Goal: Transaction & Acquisition: Purchase product/service

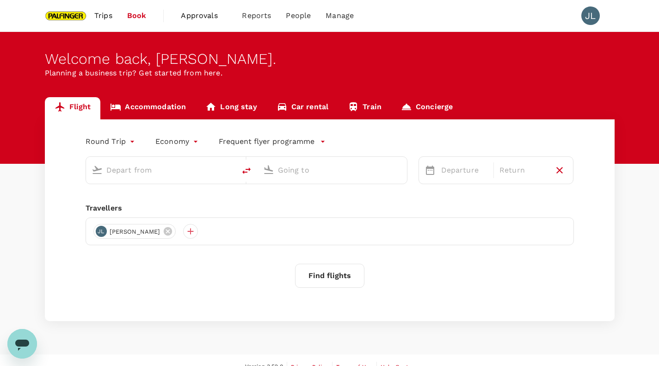
type input "Singapore, Singapore (any)"
type input "Tan Son Nhat Intl (SGN)"
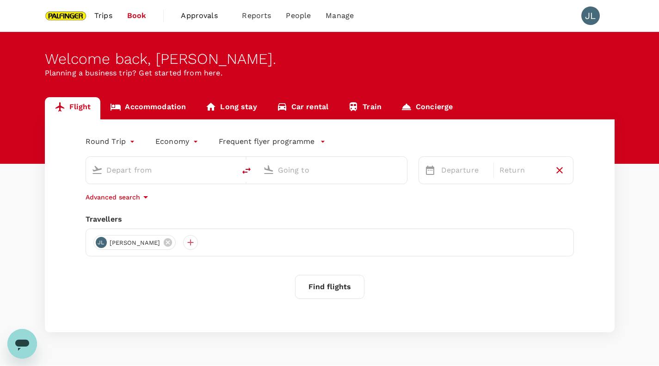
type input "Singapore, Singapore (any)"
click at [167, 179] on div "Singapore, Singapore (any)" at bounding box center [159, 168] width 142 height 20
click at [305, 176] on input "Tan Son Nhat Intl (SGN)" at bounding box center [333, 170] width 110 height 14
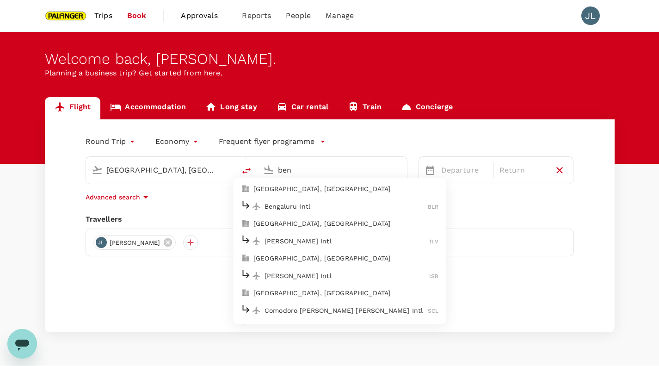
click at [311, 210] on p "Bengaluru Intl" at bounding box center [346, 206] width 163 height 9
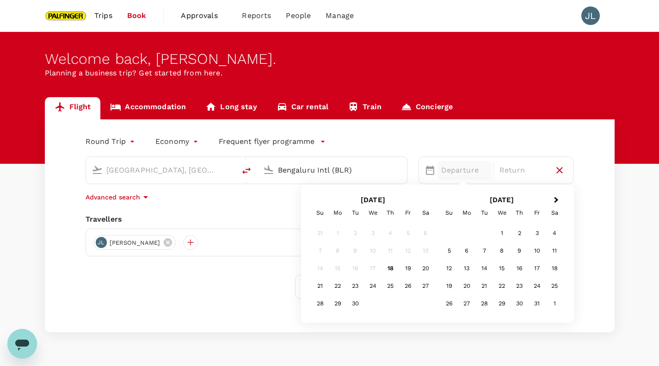
type input "Bengaluru Intl (BLR)"
click at [556, 199] on span "Next Month" at bounding box center [556, 200] width 0 height 11
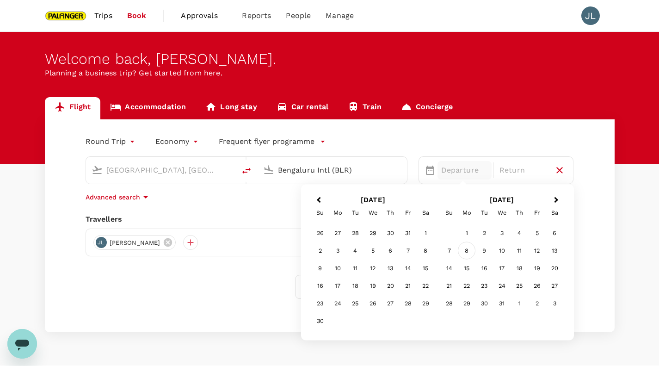
click at [463, 253] on div "8" at bounding box center [467, 251] width 18 height 18
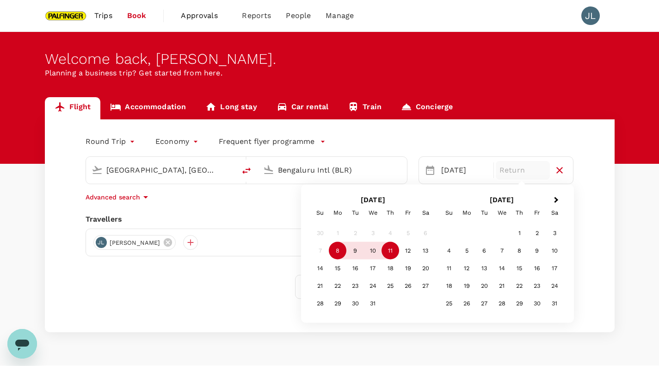
click at [391, 253] on div "11" at bounding box center [391, 251] width 18 height 18
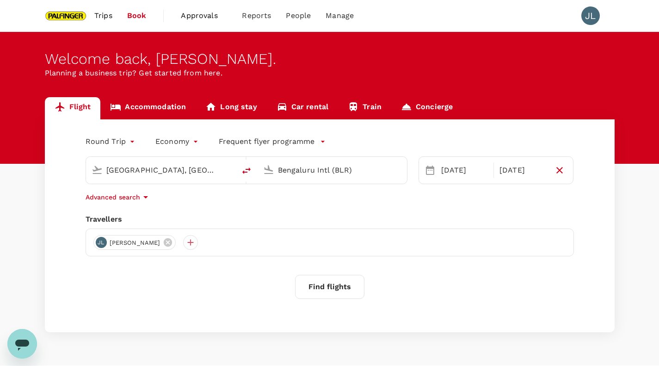
click at [315, 292] on button "Find flights" at bounding box center [329, 287] width 69 height 24
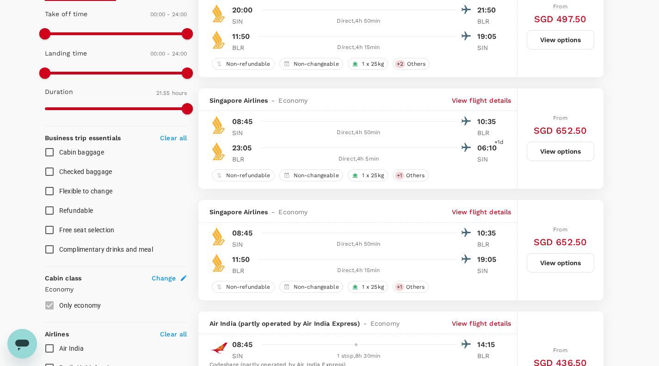
scroll to position [242, 0]
click at [565, 264] on button "View options" at bounding box center [561, 262] width 68 height 19
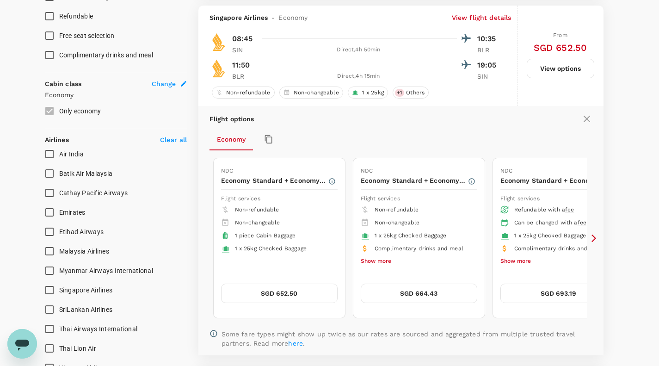
scroll to position [443, 0]
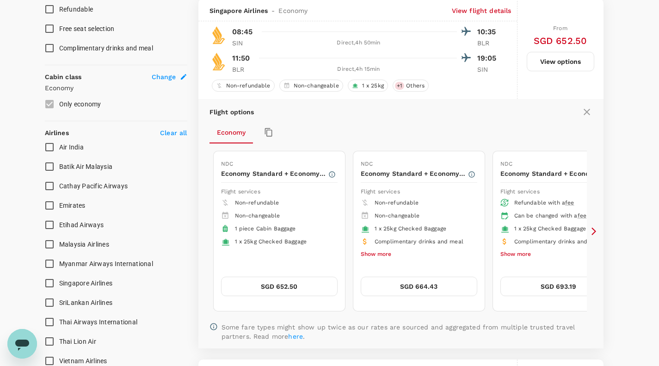
type input "2015"
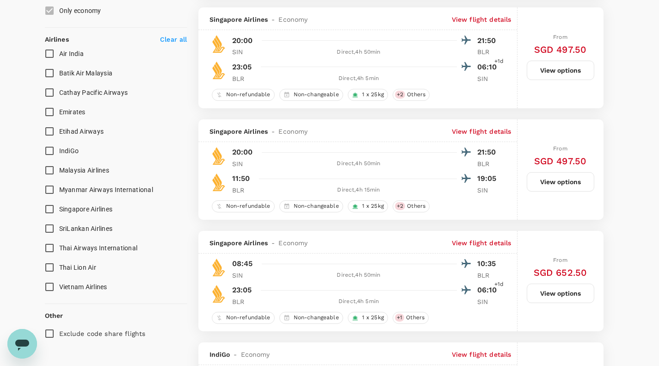
scroll to position [538, 0]
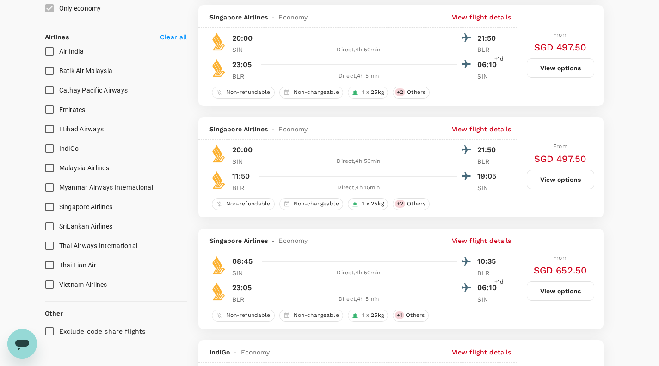
click at [96, 208] on span "Singapore Airlines" at bounding box center [86, 206] width 54 height 7
click at [59, 208] on input "Singapore Airlines" at bounding box center [49, 206] width 19 height 19
checkbox input "true"
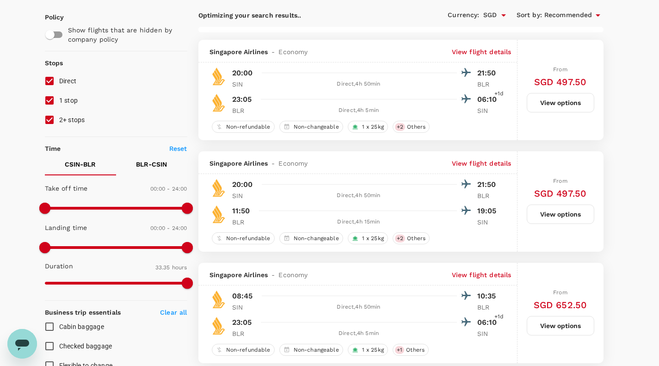
scroll to position [67, 0]
click at [49, 109] on input "1 stop" at bounding box center [49, 100] width 19 height 19
checkbox input "false"
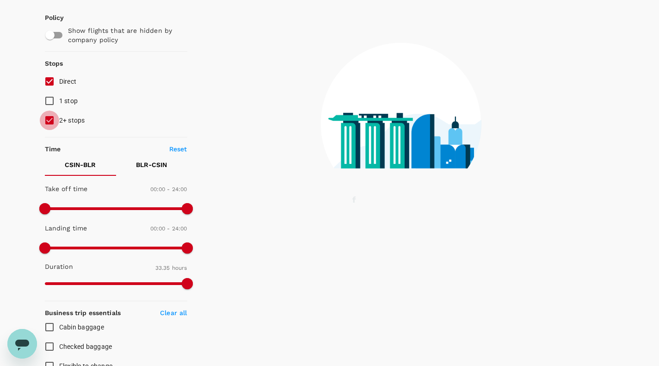
click at [49, 113] on input "2+ stops" at bounding box center [49, 120] width 19 height 19
checkbox input "false"
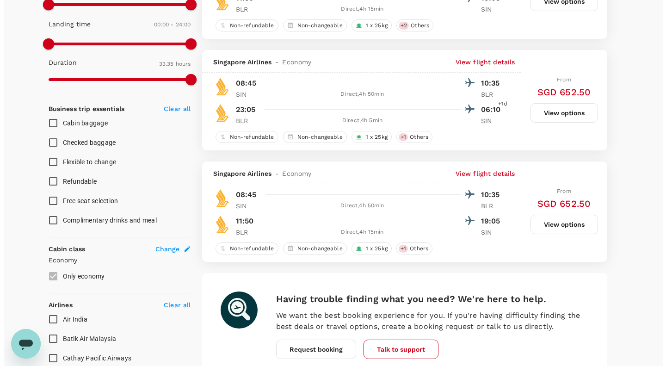
scroll to position [271, 0]
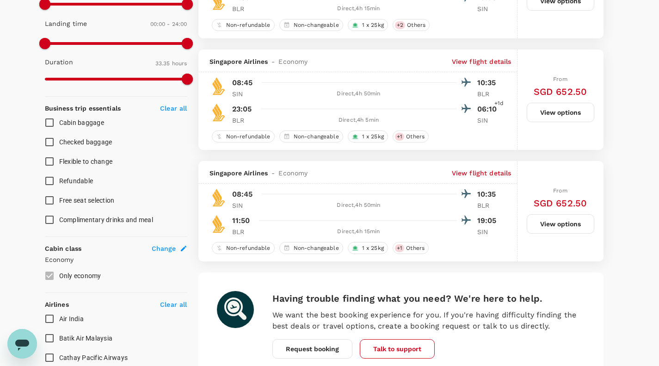
click at [482, 171] on p "View flight details" at bounding box center [482, 172] width 60 height 9
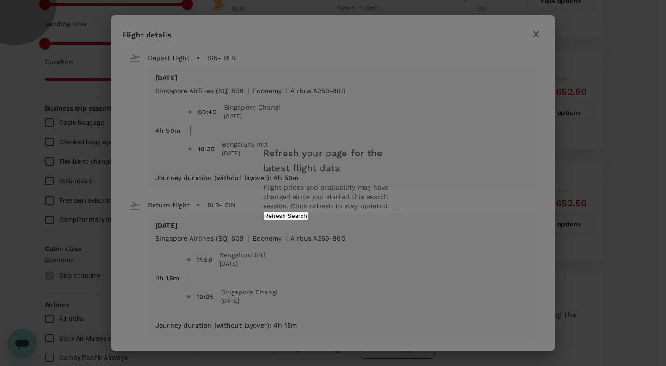
click at [308, 220] on button "Refresh Search" at bounding box center [285, 215] width 45 height 9
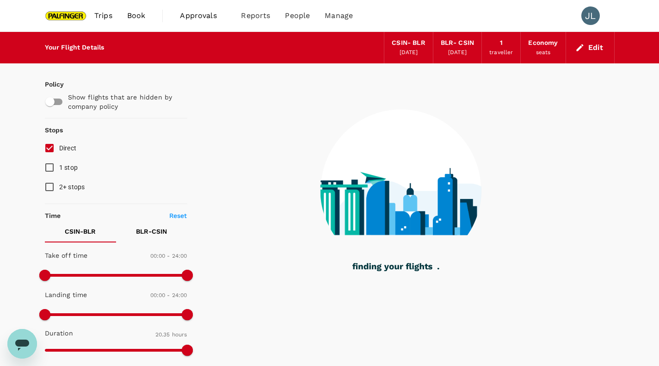
type input "1235"
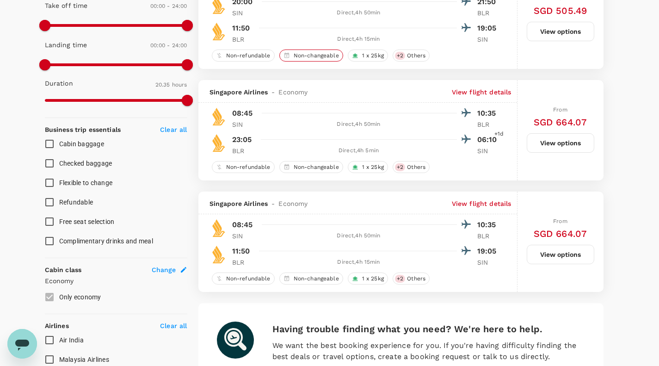
scroll to position [250, 0]
checkbox input "false"
click at [541, 258] on button "View options" at bounding box center [561, 253] width 68 height 19
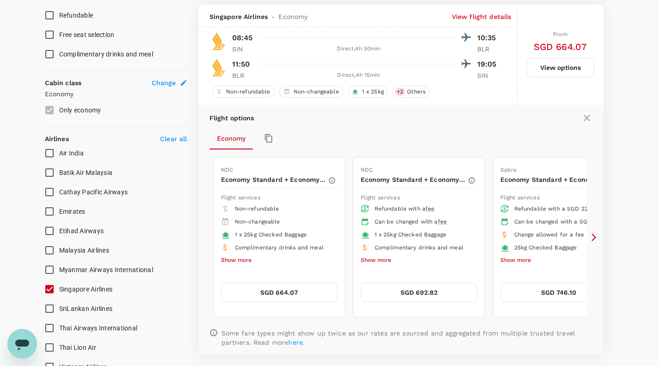
scroll to position [443, 0]
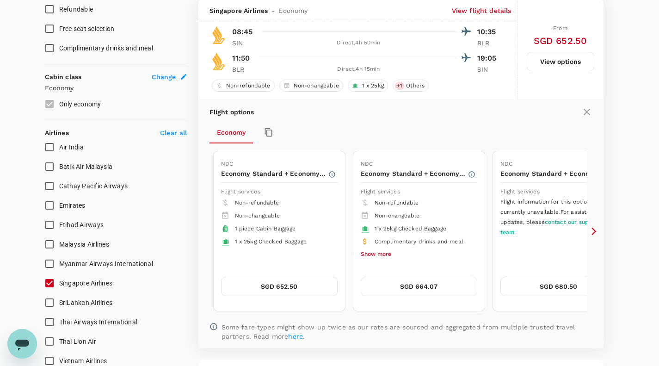
click at [594, 234] on icon at bounding box center [593, 231] width 9 height 9
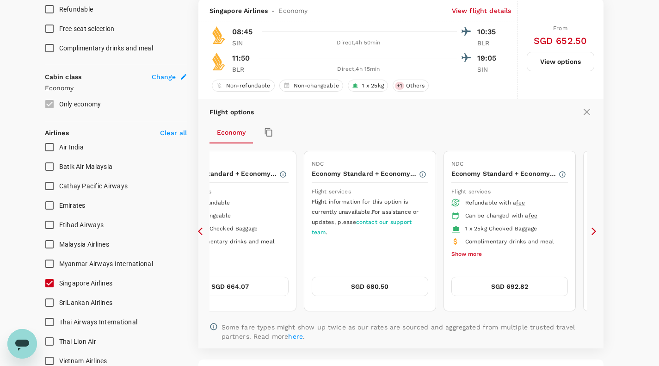
click at [594, 234] on icon at bounding box center [593, 231] width 9 height 9
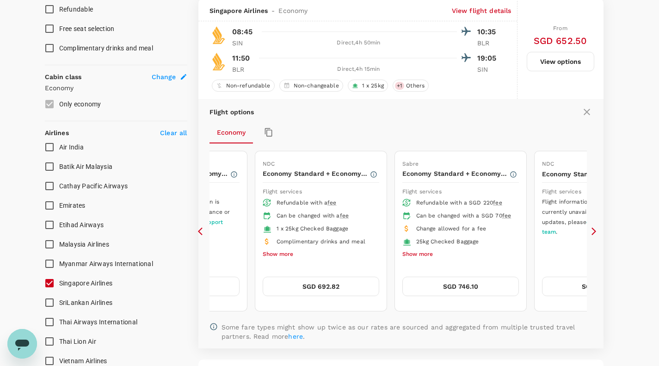
click at [594, 234] on icon at bounding box center [593, 231] width 9 height 9
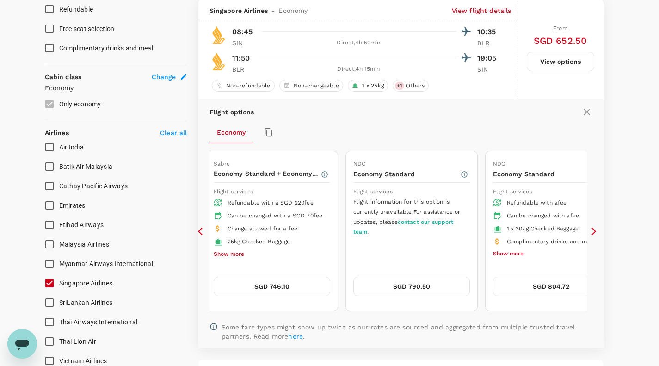
click at [594, 234] on icon at bounding box center [593, 231] width 9 height 9
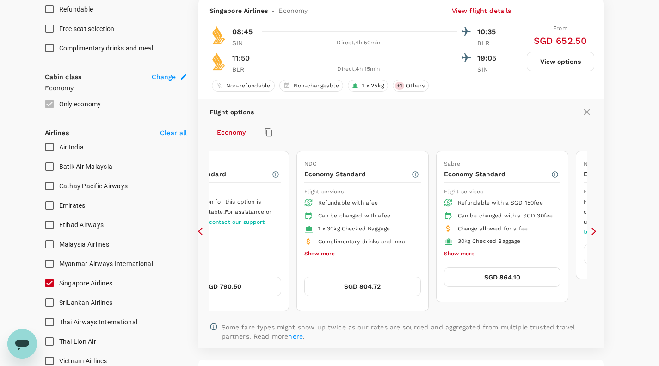
click at [594, 234] on icon at bounding box center [593, 231] width 9 height 9
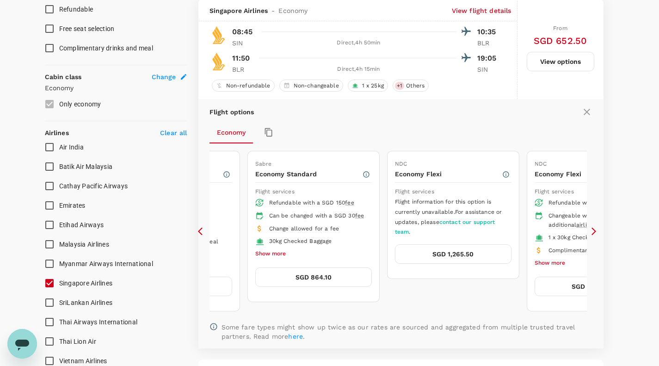
type input "2015"
checkbox input "false"
checkbox input "true"
click at [594, 234] on icon at bounding box center [593, 231] width 9 height 9
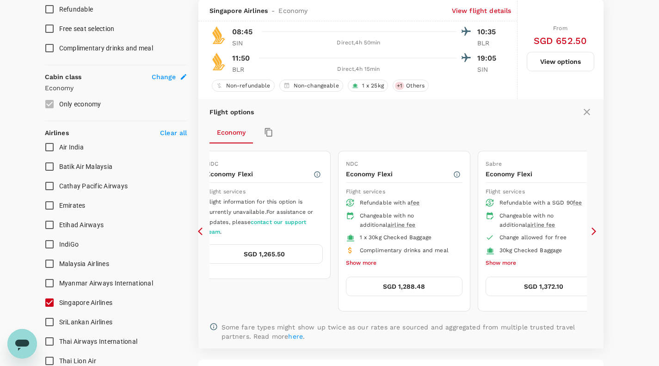
click at [594, 234] on icon at bounding box center [593, 231] width 9 height 9
click at [200, 230] on icon at bounding box center [200, 232] width 5 height 8
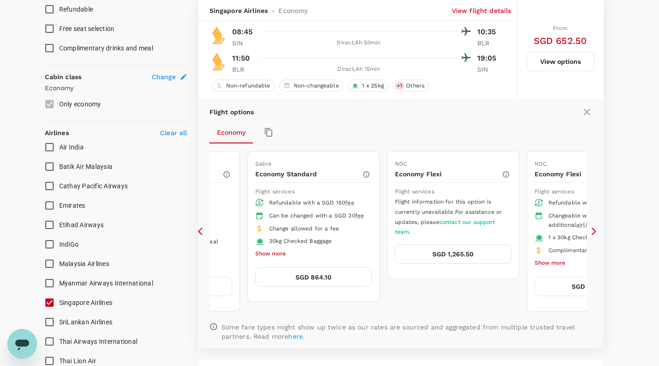
click at [200, 230] on icon at bounding box center [200, 232] width 5 height 8
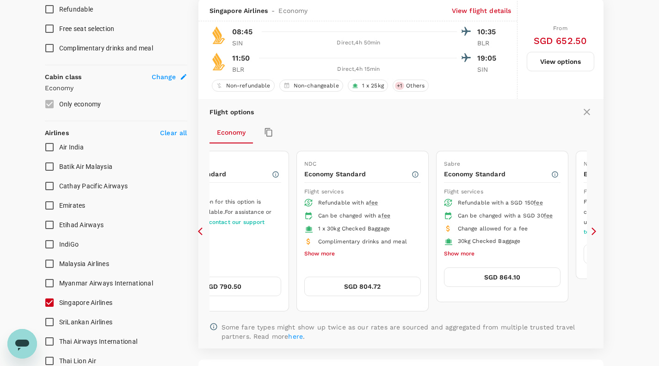
click at [200, 230] on icon at bounding box center [200, 232] width 5 height 8
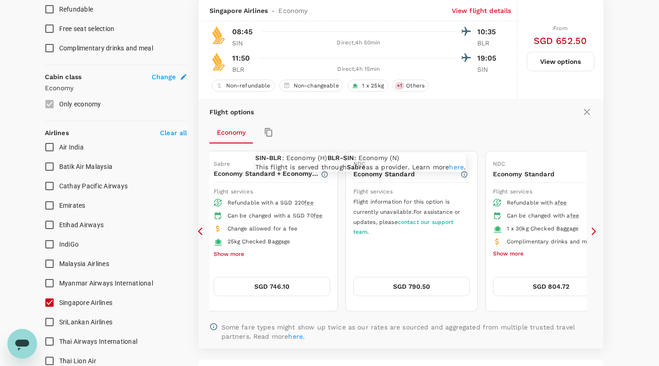
click at [323, 177] on icon "button" at bounding box center [324, 174] width 7 height 7
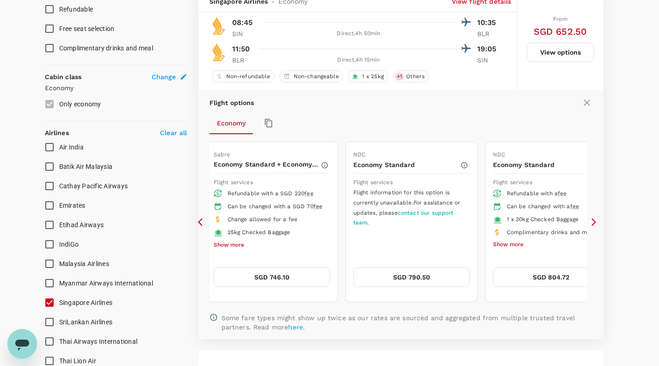
click at [201, 225] on icon at bounding box center [200, 222] width 5 height 8
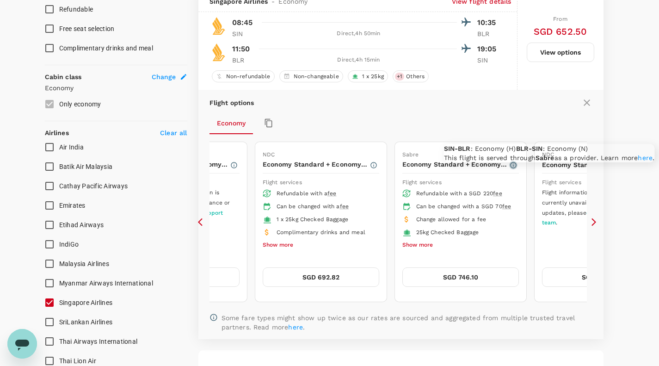
click at [516, 167] on icon "button" at bounding box center [513, 165] width 6 height 6
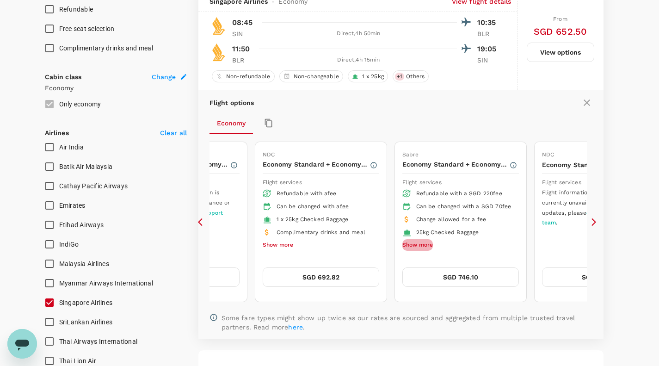
click at [429, 251] on button "Show more" at bounding box center [417, 245] width 31 height 12
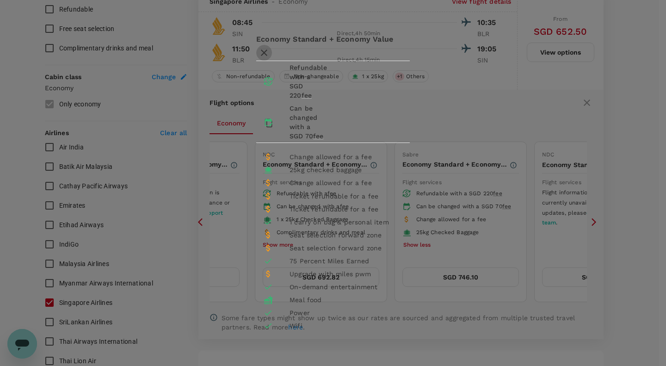
click at [270, 47] on icon "button" at bounding box center [264, 52] width 11 height 11
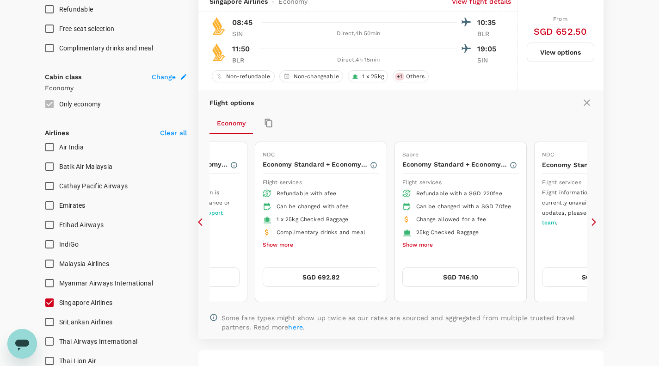
drag, startPoint x: 197, startPoint y: 222, endPoint x: 202, endPoint y: 224, distance: 5.4
click at [202, 224] on div "4 flights found | 0 hidden by policy Currency : SGD Sort by : Recommended Singa…" at bounding box center [400, 54] width 427 height 845
click at [202, 224] on icon at bounding box center [202, 221] width 9 height 9
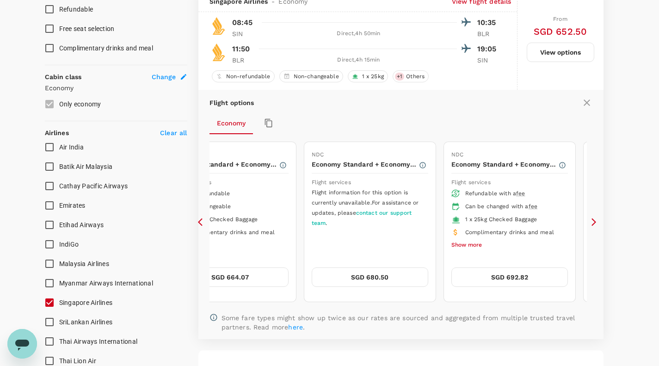
click at [202, 224] on icon at bounding box center [202, 221] width 9 height 9
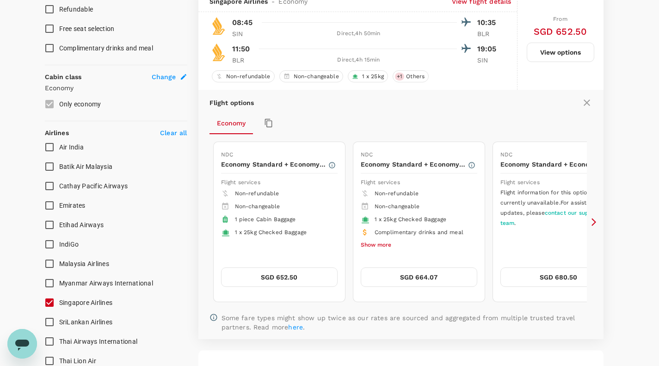
click at [202, 224] on icon at bounding box center [202, 221] width 9 height 9
click at [593, 225] on icon at bounding box center [594, 222] width 5 height 8
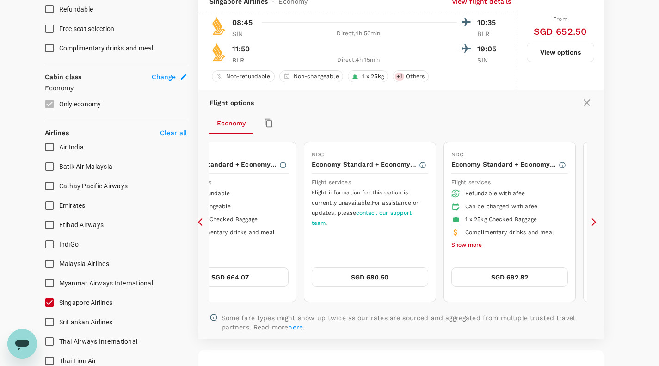
click at [596, 220] on icon at bounding box center [593, 221] width 9 height 9
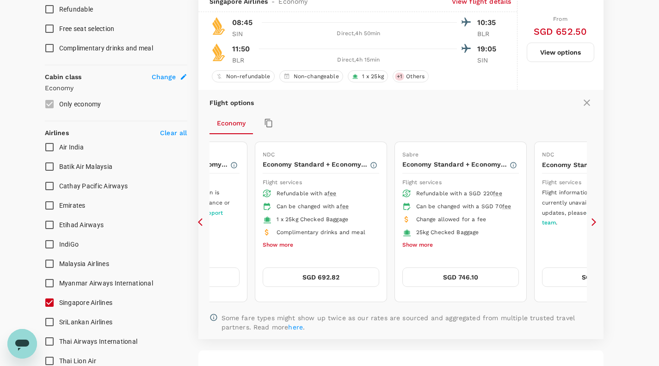
click at [596, 220] on icon at bounding box center [593, 221] width 9 height 9
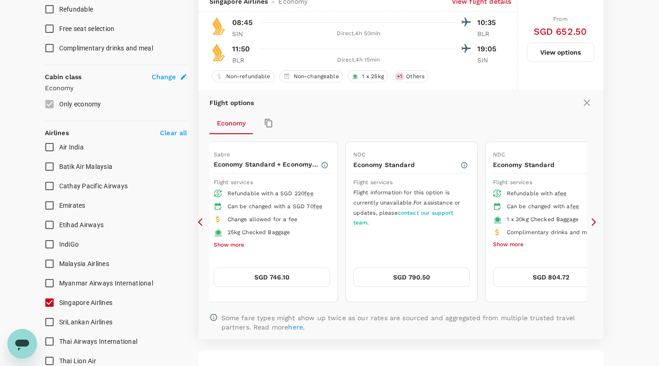
click at [596, 220] on icon at bounding box center [593, 221] width 9 height 9
click at [594, 223] on icon at bounding box center [593, 221] width 9 height 9
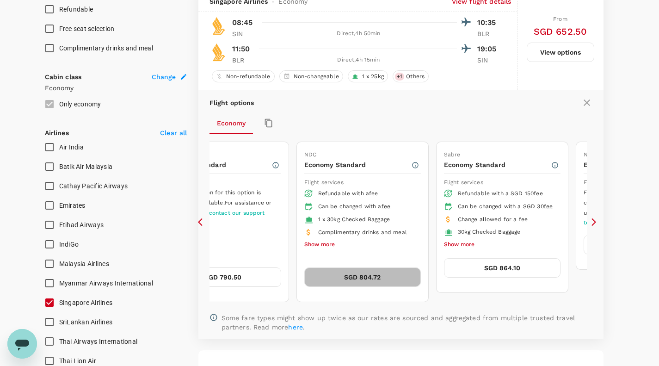
click at [355, 283] on button "SGD 804.72" at bounding box center [362, 276] width 117 height 19
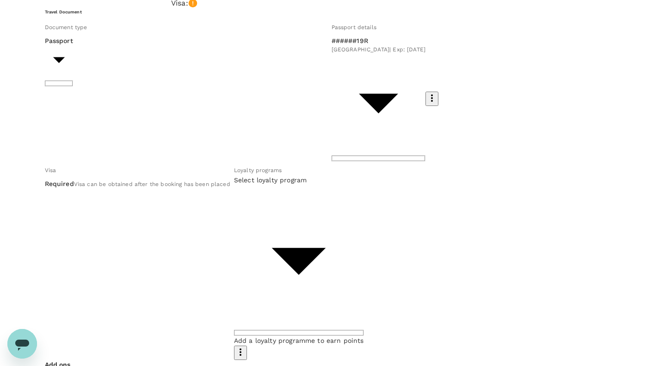
scroll to position [80, 0]
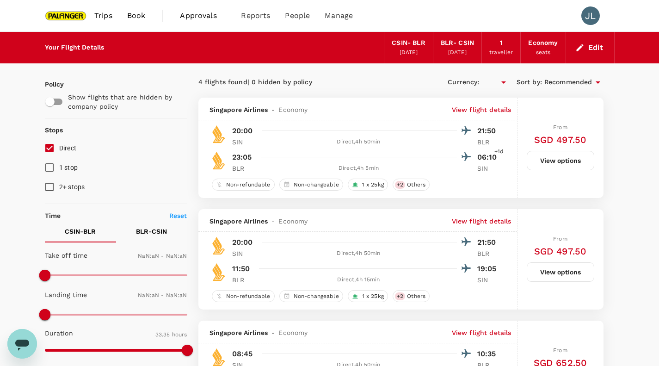
type input "SGD"
type input "1440"
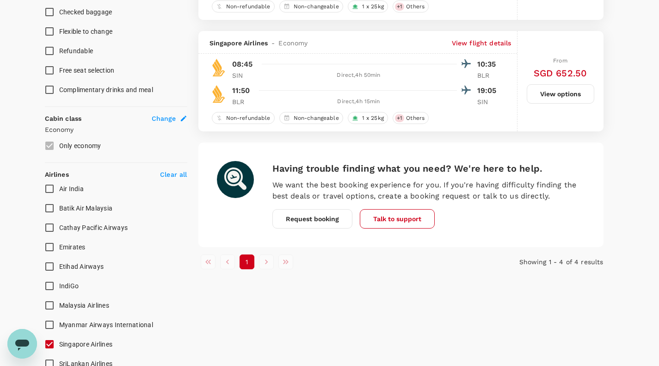
scroll to position [397, 0]
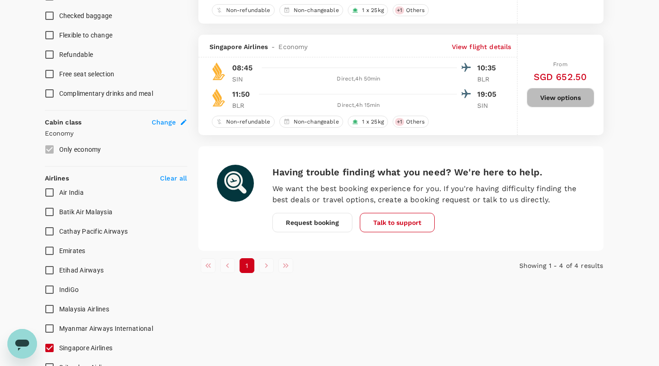
click at [539, 101] on button "View options" at bounding box center [561, 97] width 68 height 19
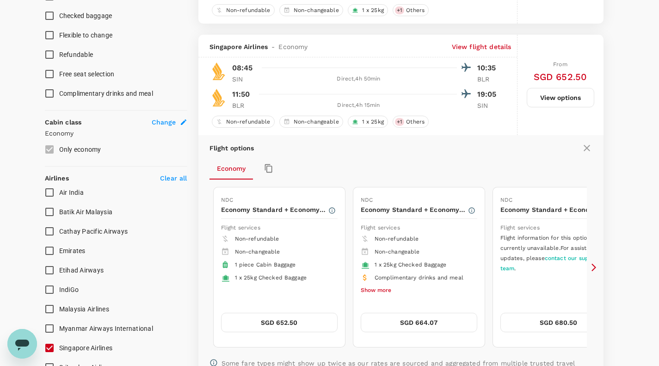
scroll to position [433, 0]
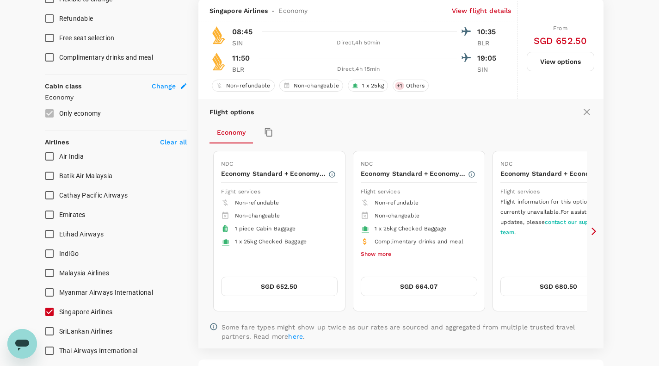
click at [596, 237] on div "Flight options Economy NDC Economy Standard + Economy Lite Flight services Non-…" at bounding box center [400, 223] width 405 height 249
click at [590, 231] on icon at bounding box center [593, 231] width 9 height 9
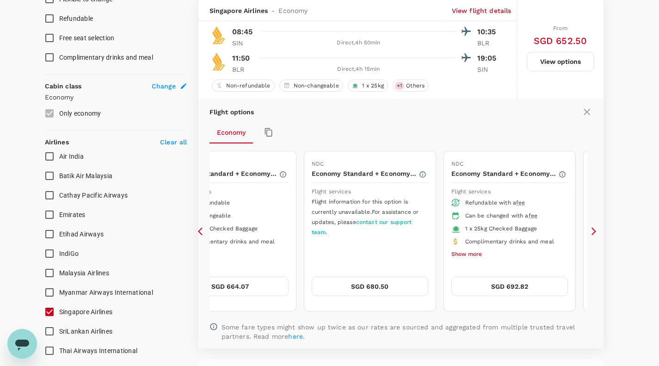
click at [590, 231] on icon at bounding box center [593, 231] width 9 height 9
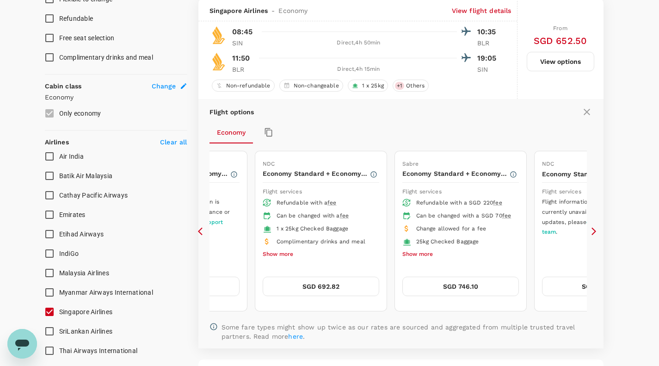
click at [590, 231] on icon at bounding box center [593, 231] width 9 height 9
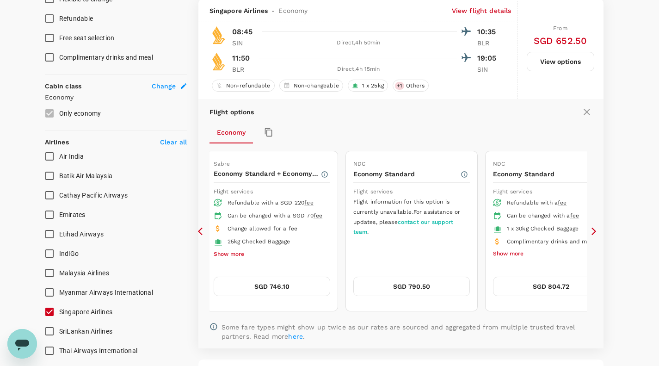
click at [590, 231] on icon at bounding box center [593, 231] width 9 height 9
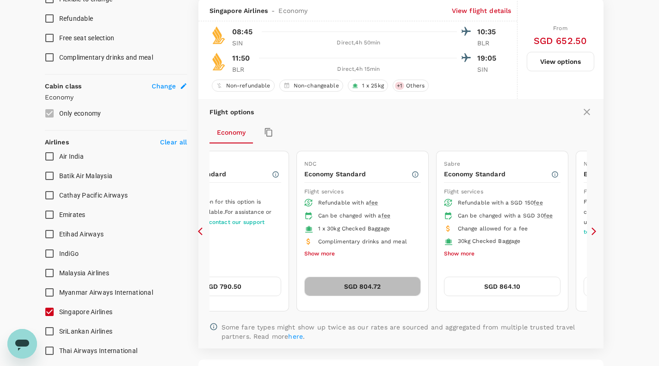
click at [391, 289] on button "SGD 804.72" at bounding box center [362, 286] width 117 height 19
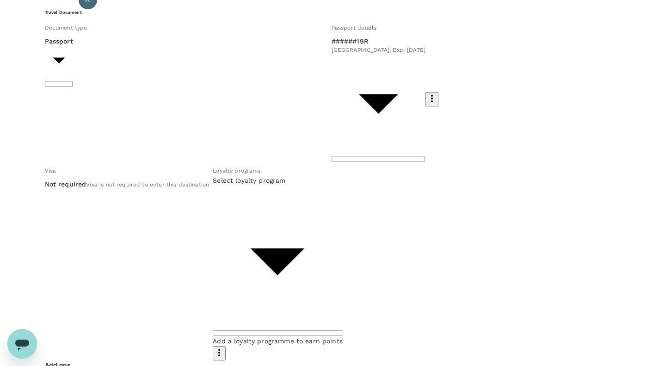
scroll to position [58, 0]
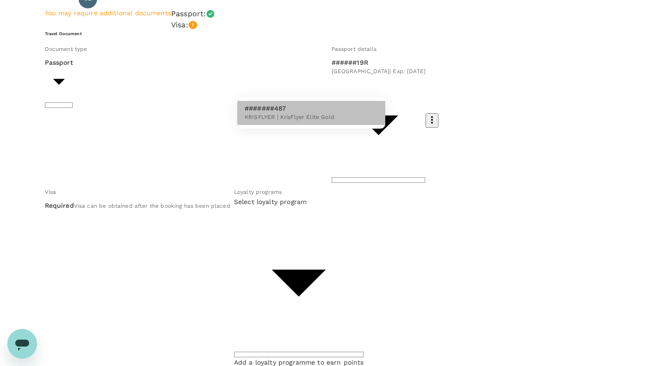
click at [338, 125] on li "#######487 KRISFLYER | KrisFlyer Elite Gold" at bounding box center [311, 113] width 148 height 24
type input "8a3ee932-53a4-47c3-b78b-c432cf029ff5"
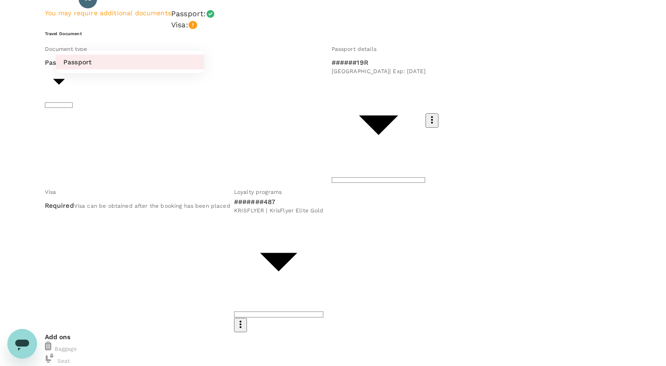
click at [189, 98] on div at bounding box center [333, 183] width 666 height 366
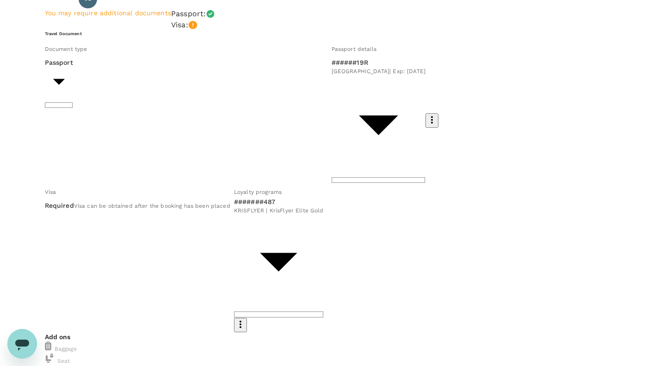
click at [189, 201] on div "Visa can be obtained after the booking has been placed" at bounding box center [152, 206] width 156 height 10
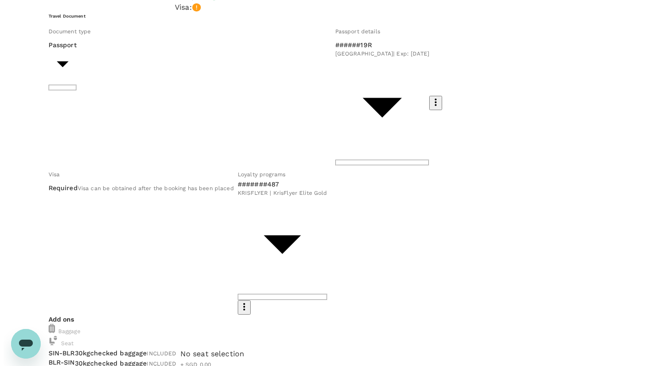
scroll to position [97, 0]
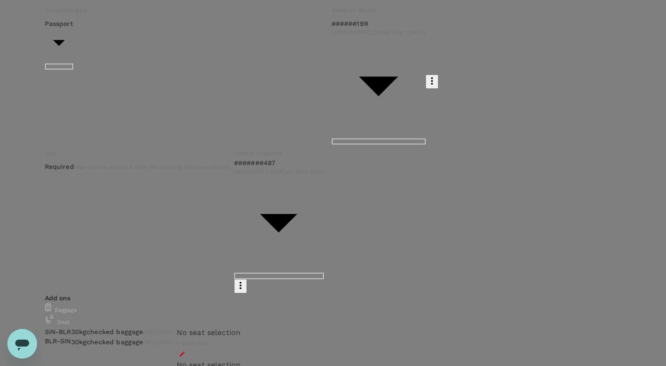
type input "9be03565-66ee-4886-9f8c-c8015ed65526"
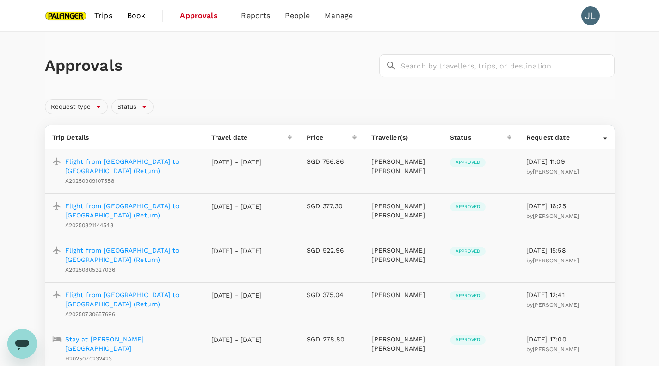
click at [142, 160] on p "Flight from Singapore to Bangalore (Return)" at bounding box center [130, 166] width 131 height 19
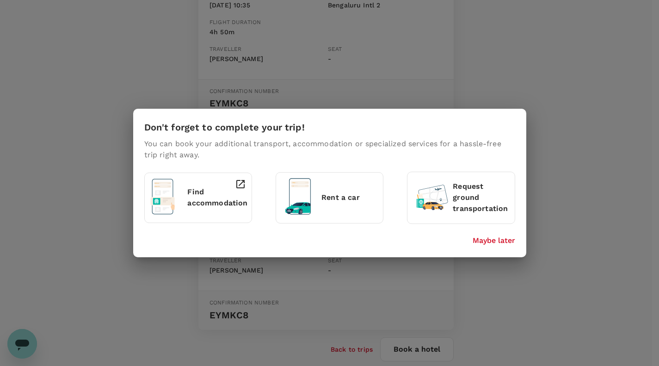
scroll to position [67, 0]
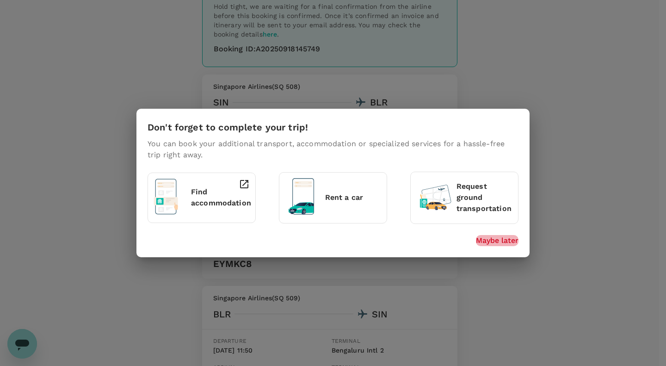
click at [494, 238] on p "Maybe later" at bounding box center [497, 240] width 43 height 11
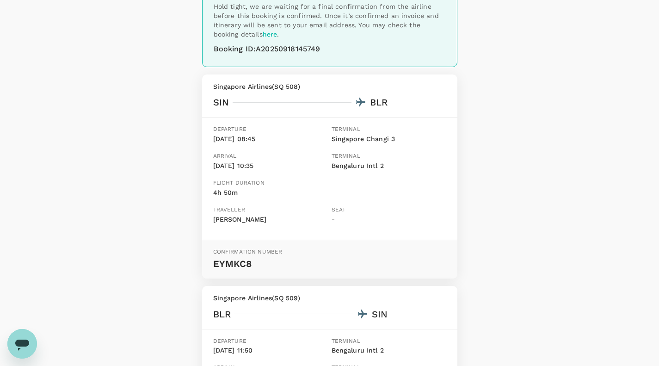
scroll to position [0, 0]
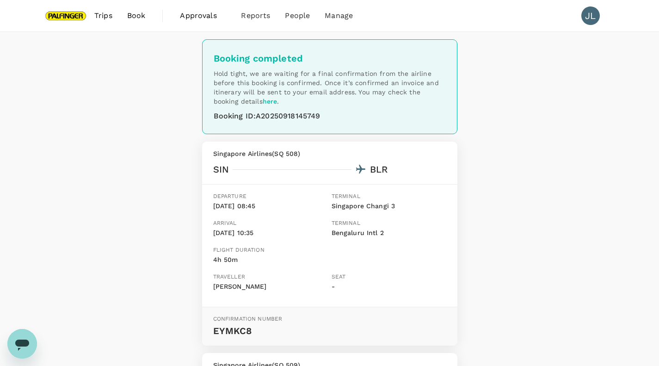
click at [133, 17] on span "Book" at bounding box center [136, 15] width 19 height 11
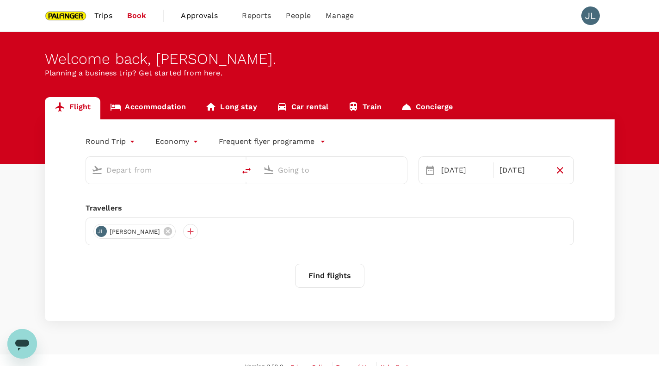
type input "Singapore, Singapore (any)"
type input "Bengaluru Intl (BLR)"
type input "Singapore, Singapore (any)"
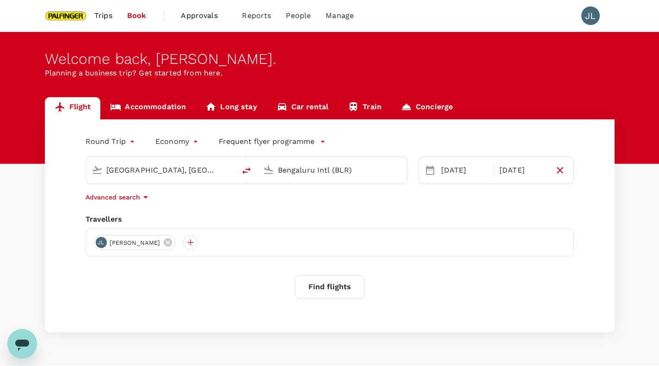
click at [302, 177] on input "Bengaluru Intl (BLR)" at bounding box center [333, 170] width 110 height 14
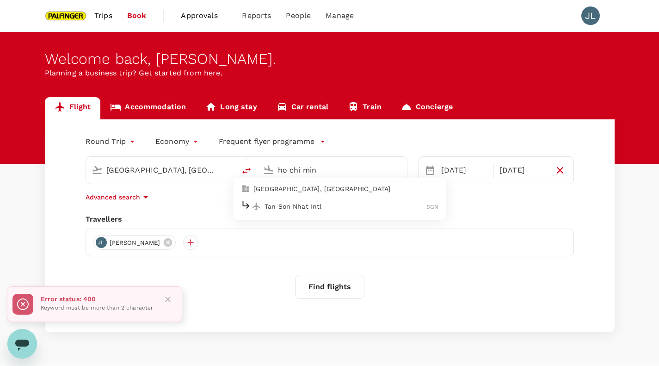
click at [320, 202] on p "Tan Son Nhat Intl" at bounding box center [346, 206] width 162 height 9
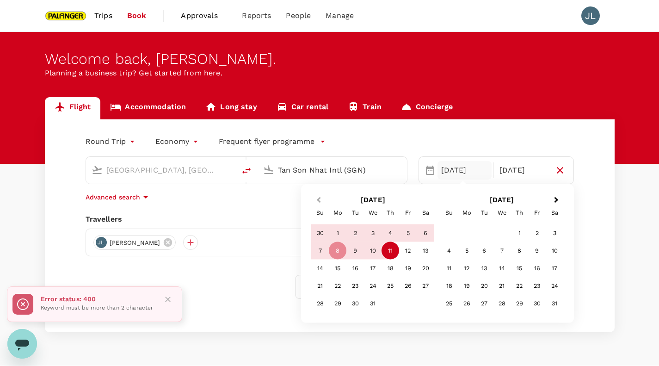
type input "Tan Son Nhat Intl (SGN)"
click at [319, 198] on span "Previous Month" at bounding box center [319, 200] width 0 height 11
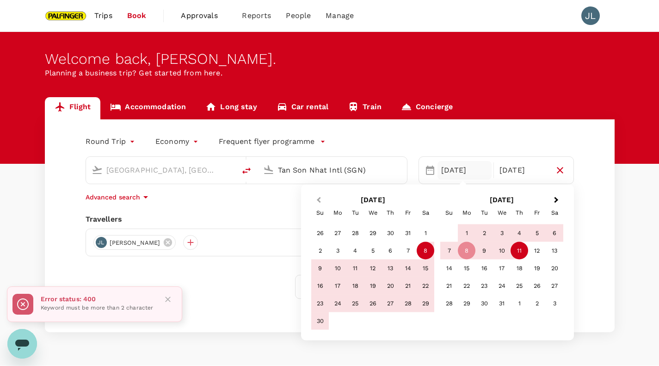
click at [319, 198] on span "Previous Month" at bounding box center [319, 200] width 0 height 11
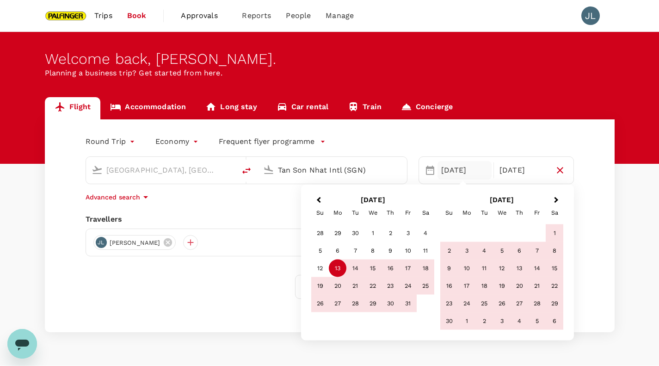
click at [340, 274] on div "13" at bounding box center [338, 268] width 18 height 18
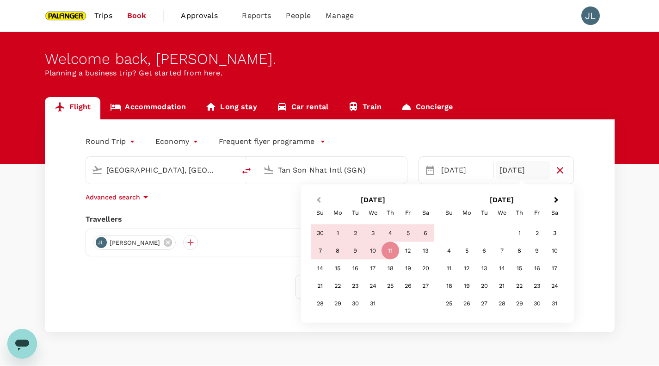
click at [324, 202] on button "Previous Month" at bounding box center [317, 200] width 15 height 15
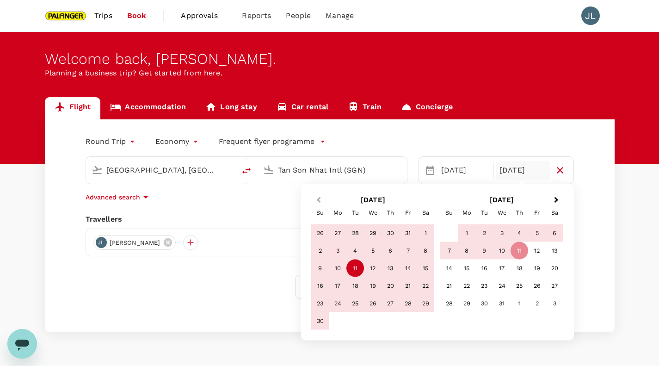
click at [324, 202] on button "Previous Month" at bounding box center [317, 200] width 15 height 15
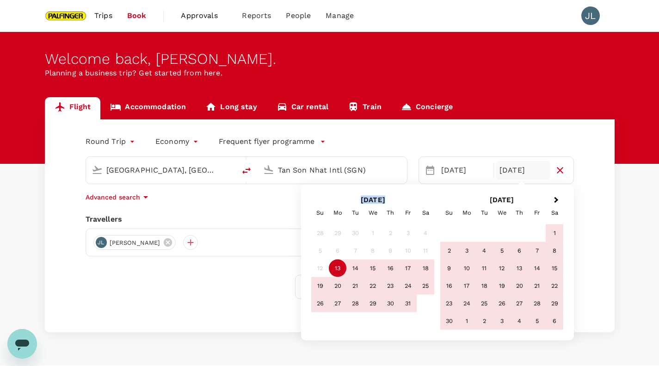
click at [324, 202] on h2 "October 2025" at bounding box center [373, 200] width 129 height 8
click at [389, 270] on div "16" at bounding box center [391, 268] width 18 height 18
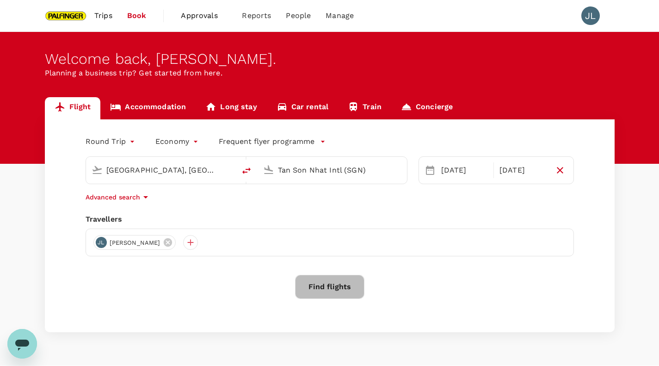
click at [333, 289] on button "Find flights" at bounding box center [329, 287] width 69 height 24
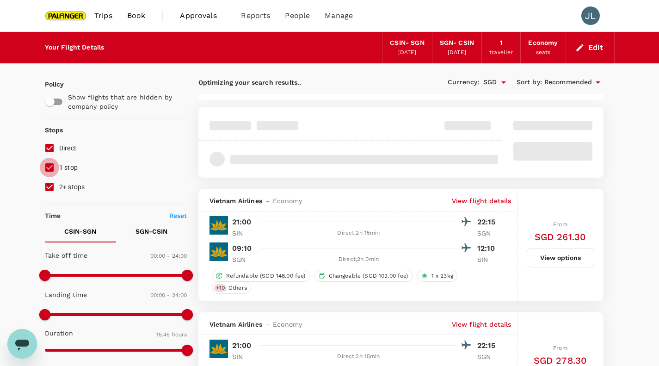
click at [56, 162] on input "1 stop" at bounding box center [49, 167] width 19 height 19
checkbox input "false"
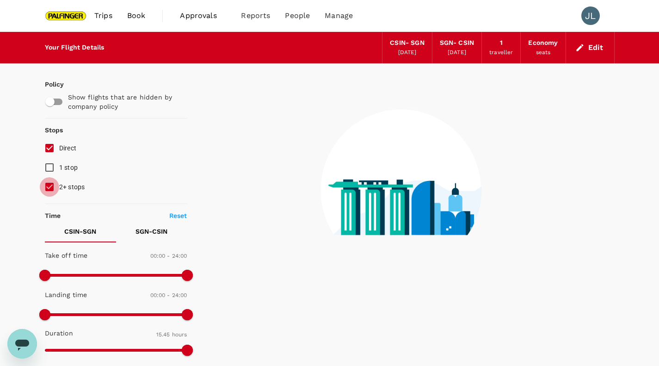
click at [52, 185] on input "2+ stops" at bounding box center [49, 186] width 19 height 19
checkbox input "false"
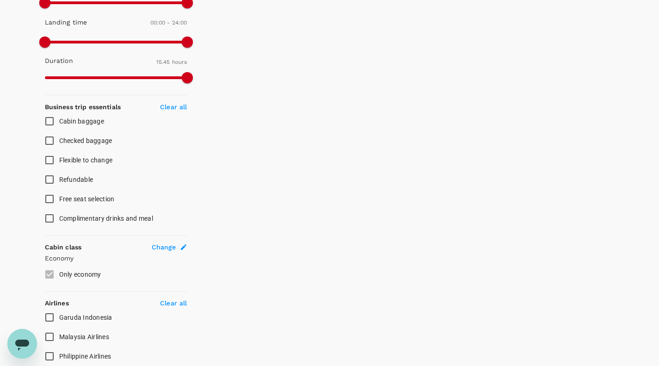
scroll to position [435, 0]
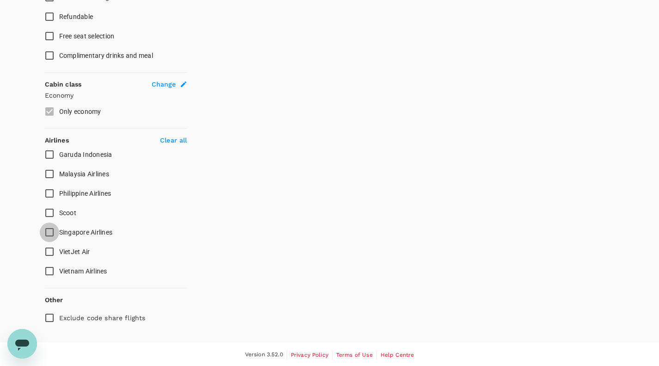
click at [54, 227] on input "Singapore Airlines" at bounding box center [49, 231] width 19 height 19
checkbox input "true"
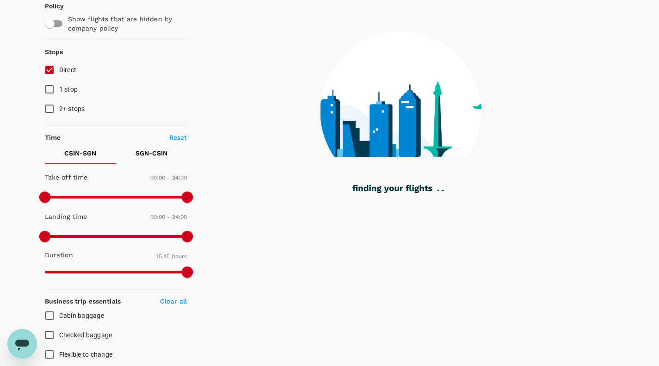
scroll to position [78, 0]
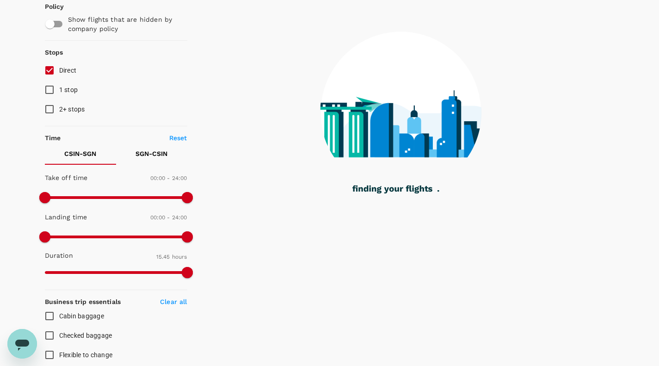
type input "1005"
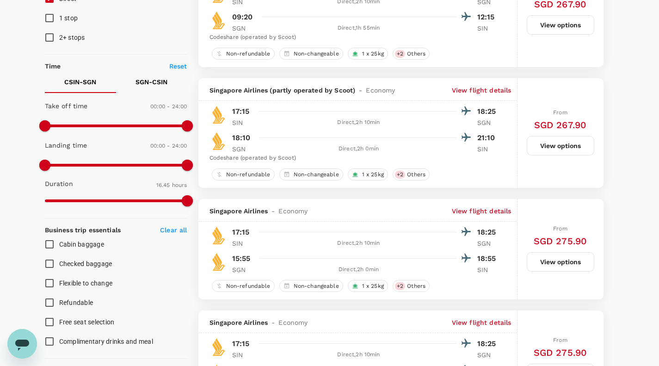
scroll to position [140, 0]
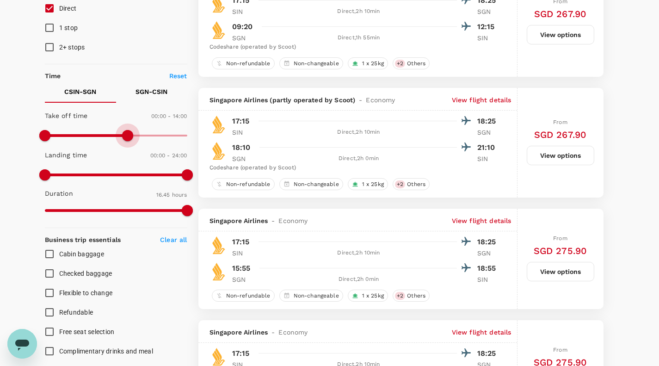
type input "900"
drag, startPoint x: 184, startPoint y: 138, endPoint x: 133, endPoint y: 140, distance: 50.9
click at [133, 140] on span at bounding box center [133, 135] width 11 height 11
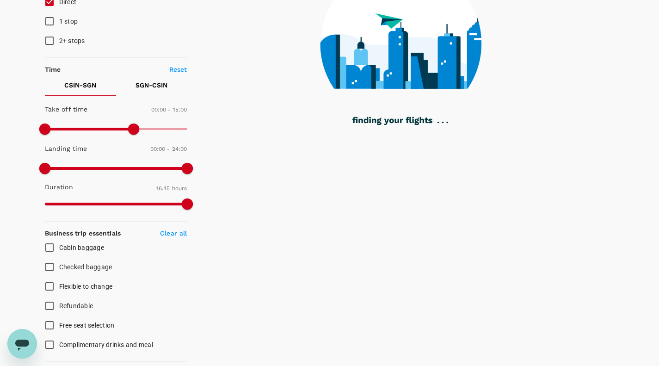
scroll to position [0, 0]
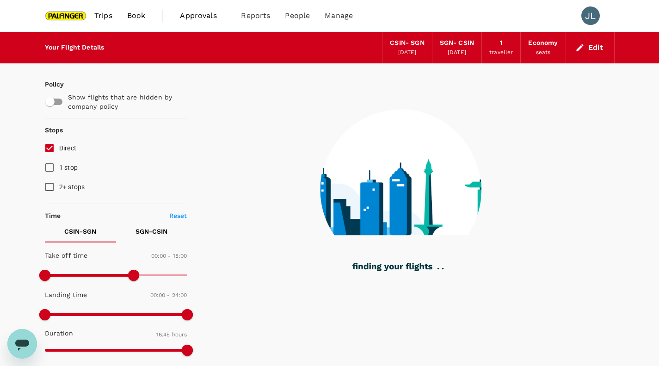
checkbox input "false"
checkbox input "true"
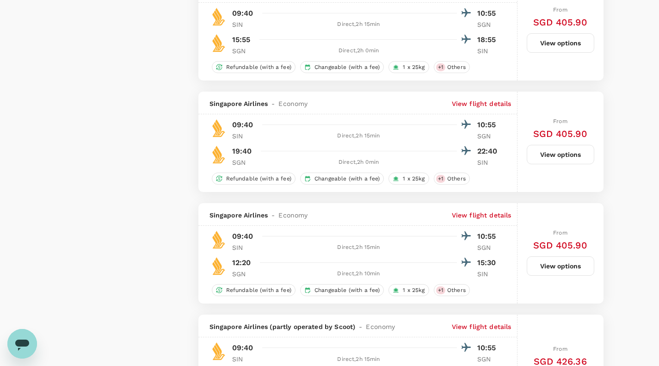
scroll to position [1547, 0]
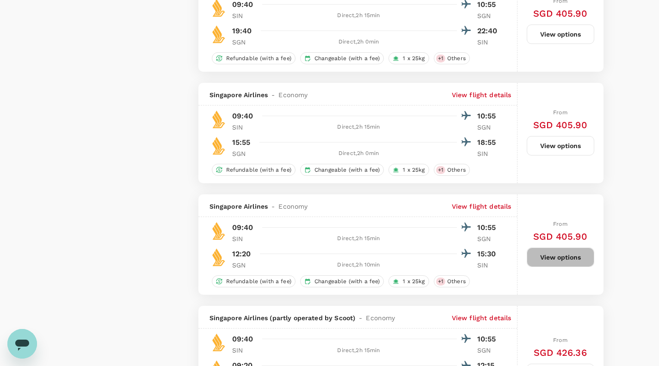
click at [560, 267] on button "View options" at bounding box center [561, 256] width 68 height 19
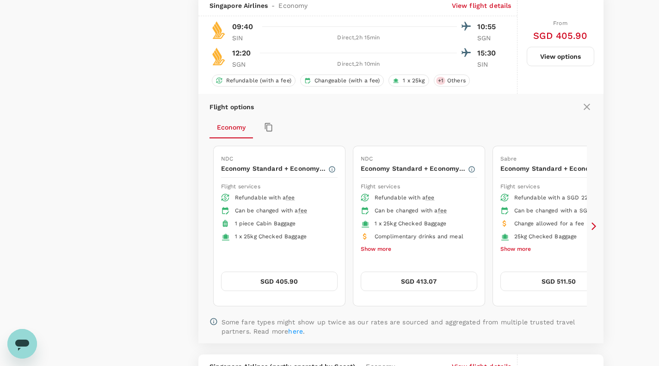
scroll to position [1748, 0]
click at [589, 231] on icon at bounding box center [593, 226] width 9 height 9
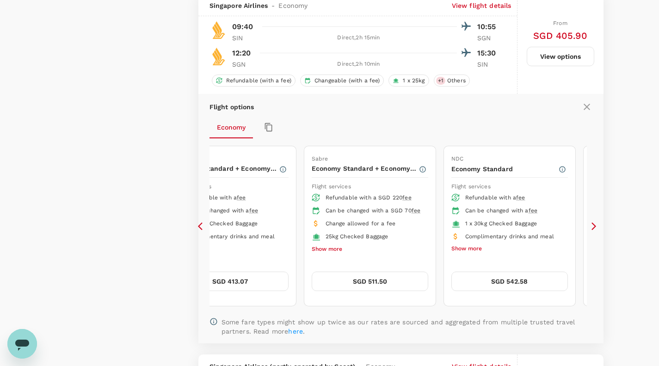
click at [589, 231] on icon at bounding box center [593, 226] width 9 height 9
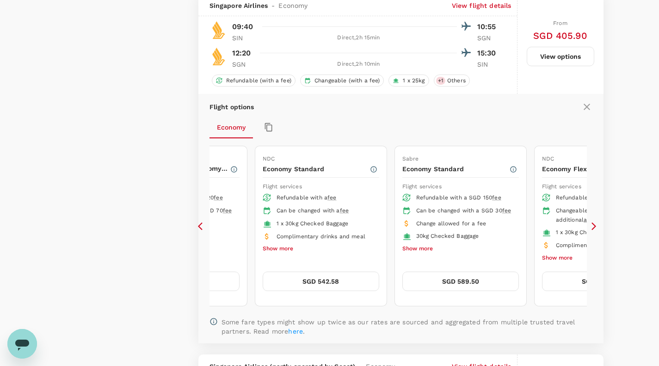
click at [589, 231] on icon at bounding box center [593, 226] width 9 height 9
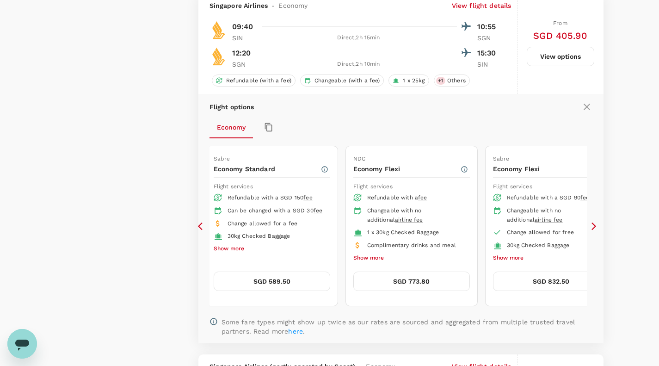
click at [589, 231] on icon at bounding box center [593, 226] width 9 height 9
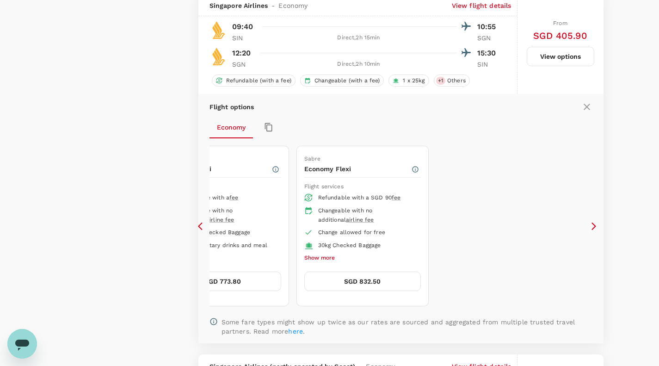
click at [589, 231] on icon at bounding box center [593, 226] width 9 height 9
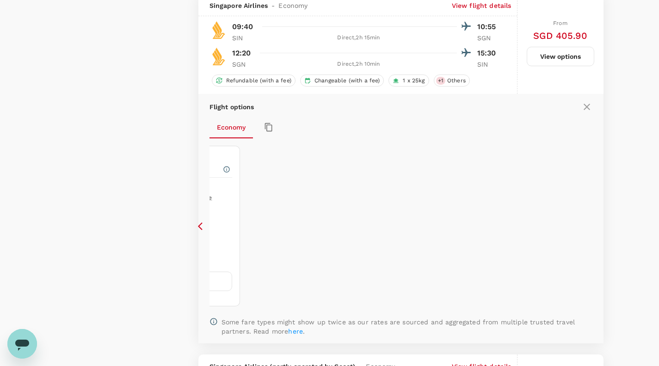
click at [199, 231] on icon at bounding box center [202, 226] width 9 height 9
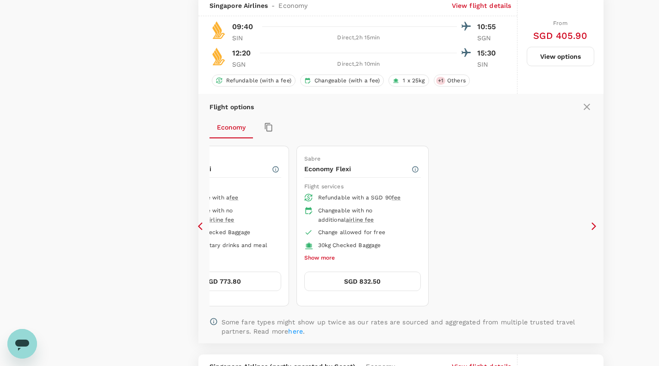
click at [199, 230] on icon at bounding box center [200, 226] width 5 height 8
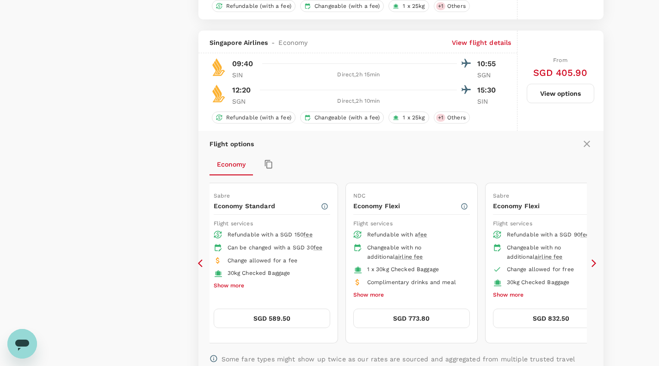
scroll to position [1711, 0]
click at [389, 320] on button "SGD 773.80" at bounding box center [411, 317] width 117 height 19
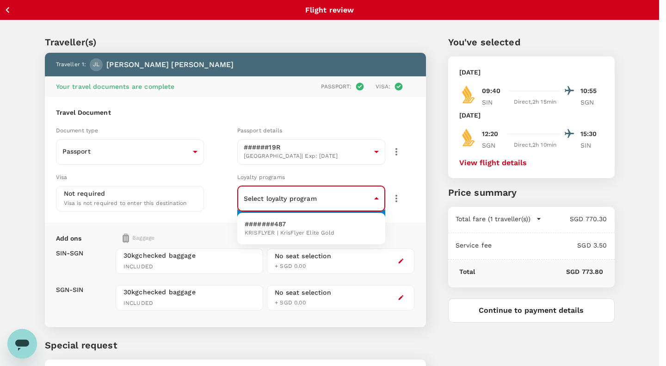
click at [365, 203] on body "Back to flight results Flight review Traveller(s) Traveller 1 : JL James Liu Yo…" at bounding box center [333, 222] width 666 height 445
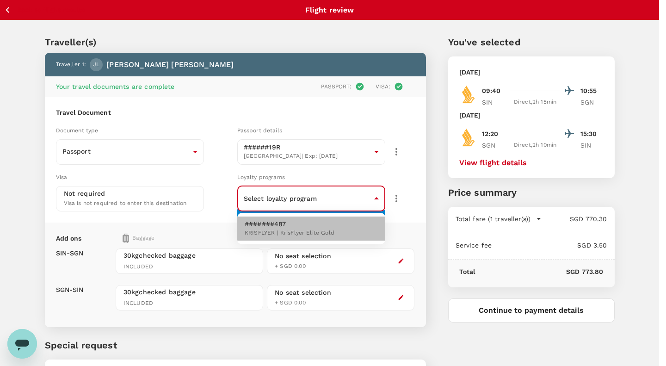
click at [352, 226] on li "#######487 KRISFLYER | KrisFlyer Elite Gold" at bounding box center [311, 228] width 148 height 24
type input "8a3ee932-53a4-47c3-b78b-c432cf029ff5"
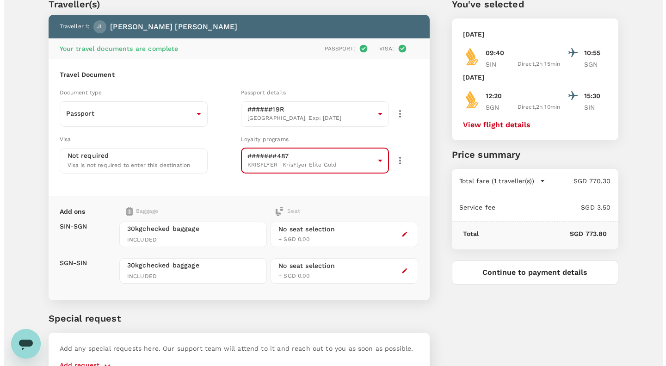
scroll to position [47, 0]
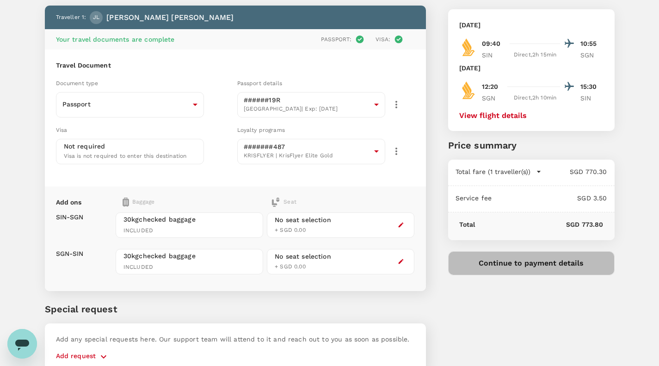
click at [531, 271] on button "Continue to payment details" at bounding box center [531, 263] width 167 height 24
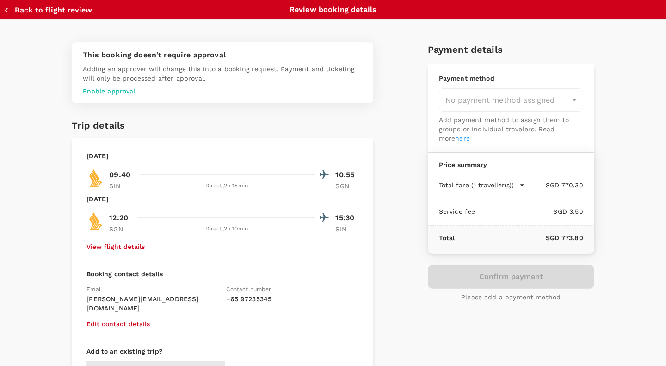
type input "9be03565-66ee-4886-9f8c-c8015ed65526"
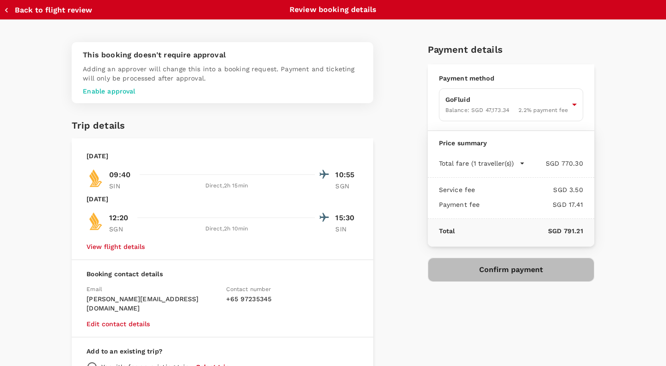
click at [531, 271] on button "Confirm payment" at bounding box center [511, 270] width 167 height 24
